Goal: Task Accomplishment & Management: Use online tool/utility

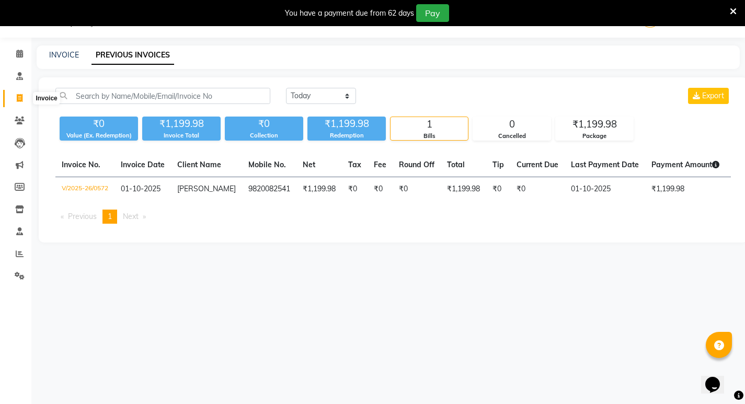
click at [20, 98] on icon at bounding box center [20, 98] width 6 height 8
select select "service"
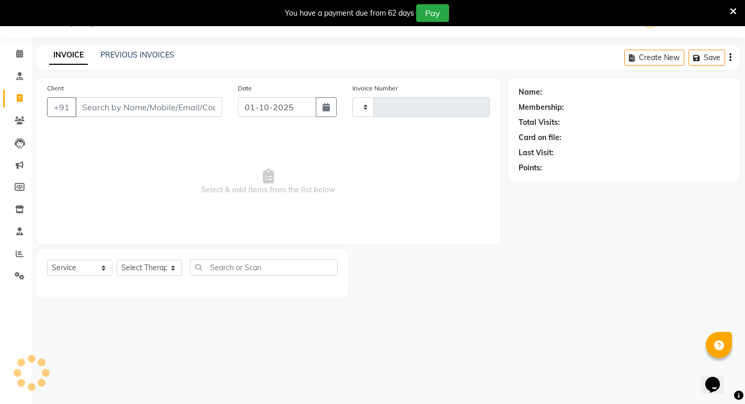
type input "0573"
select select "6812"
select select "package"
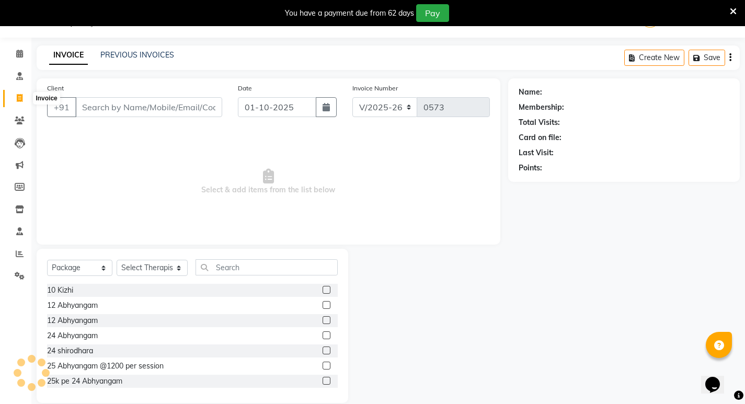
click at [17, 98] on icon at bounding box center [20, 98] width 6 height 8
select select "service"
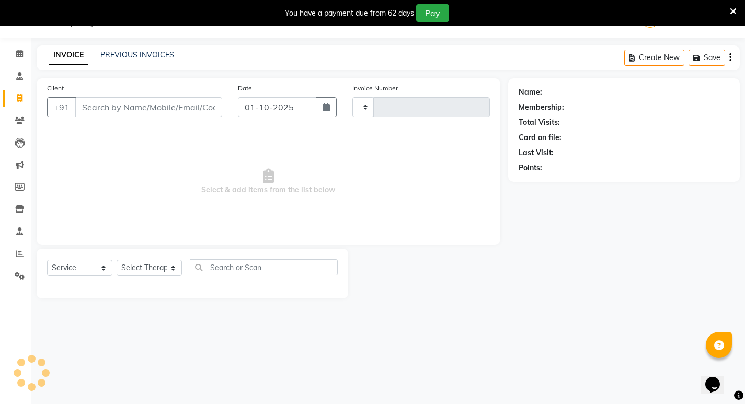
type input "0573"
select select "6812"
select select "package"
